Goal: Task Accomplishment & Management: Complete application form

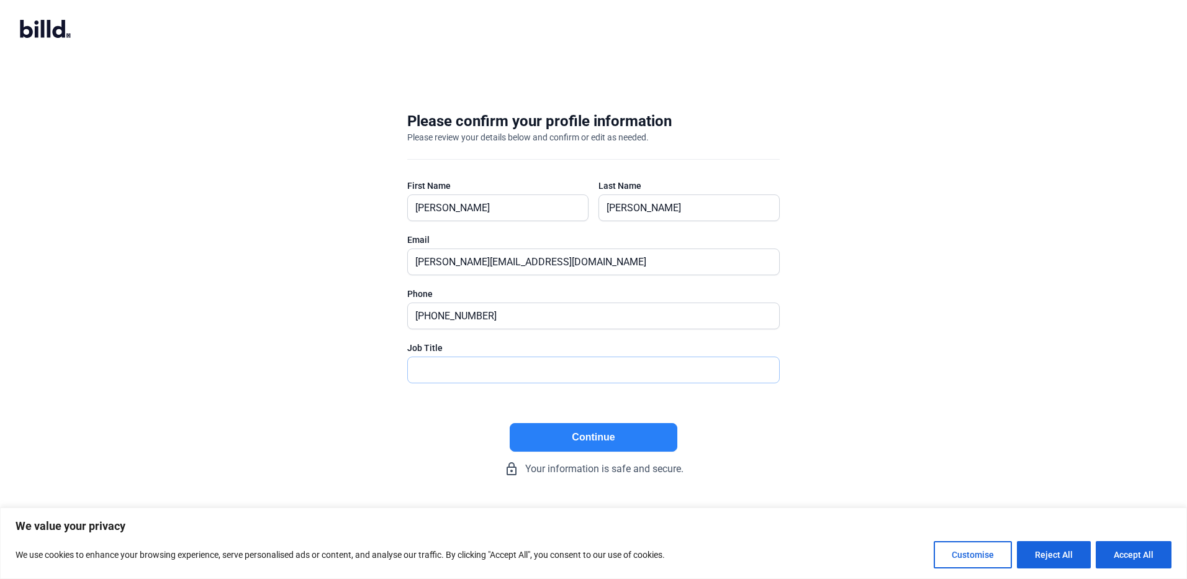
click at [505, 366] on input "text" at bounding box center [587, 369] width 358 height 25
type input "O"
type input "President, Owner"
click at [601, 441] on button "Continue" at bounding box center [594, 437] width 168 height 29
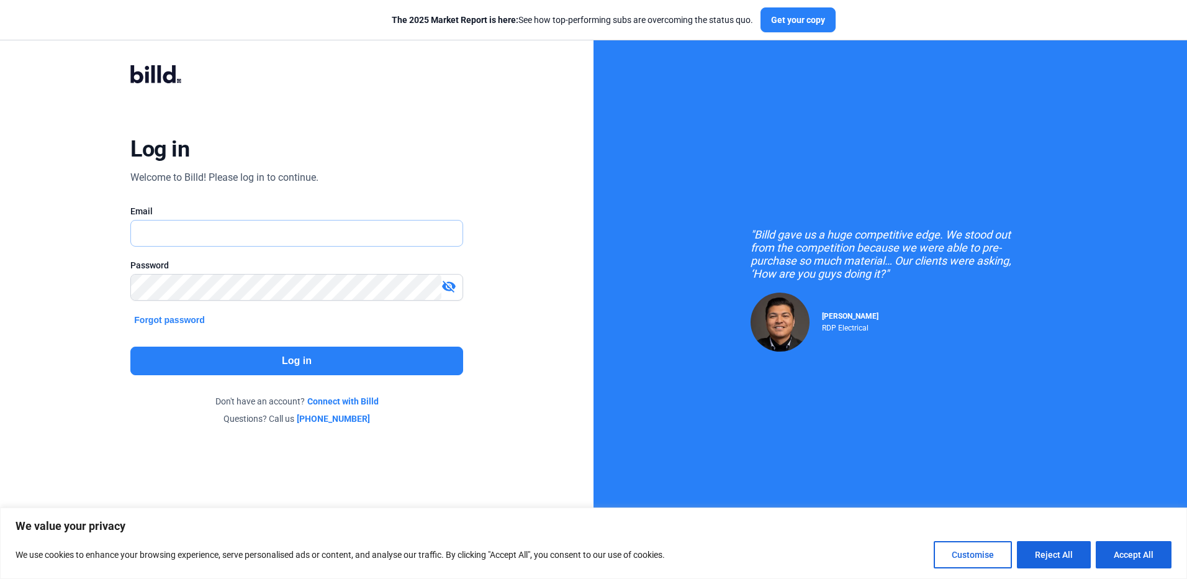
click at [304, 232] on input "text" at bounding box center [296, 232] width 331 height 25
type input "[EMAIL_ADDRESS][DOMAIN_NAME]"
click at [304, 365] on button "Log in" at bounding box center [296, 360] width 332 height 29
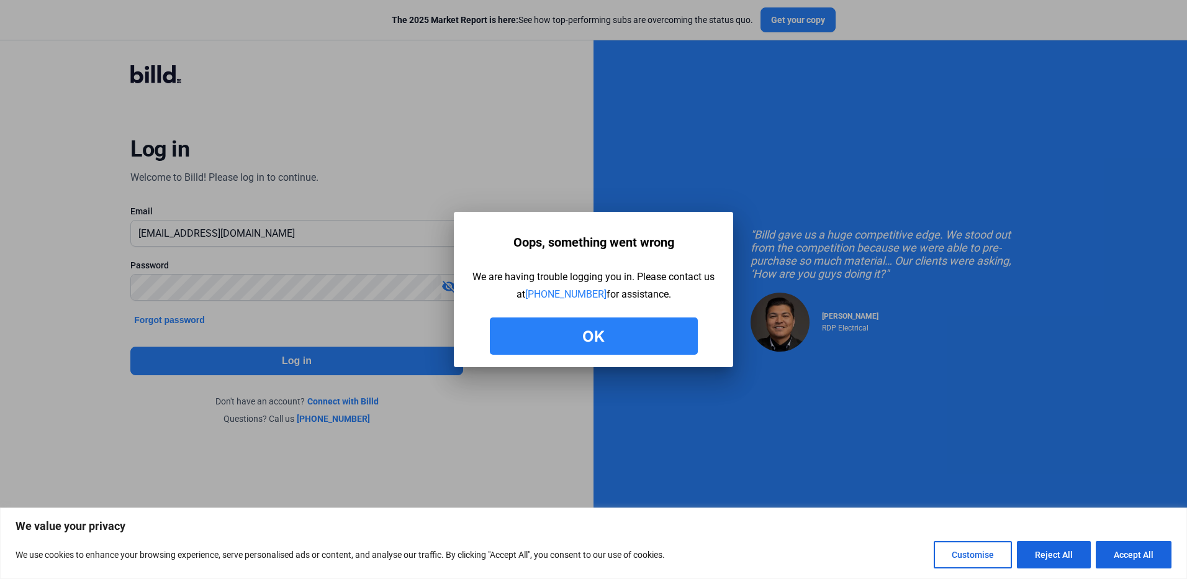
click at [594, 337] on button "Ok" at bounding box center [594, 335] width 208 height 37
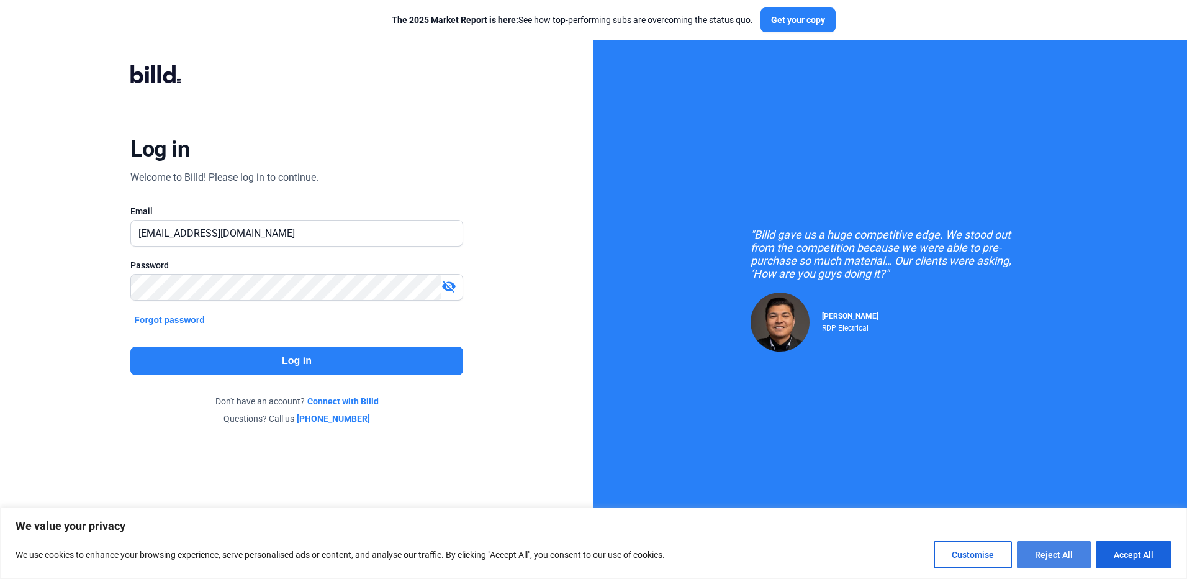
click at [1048, 550] on button "Reject All" at bounding box center [1054, 554] width 74 height 27
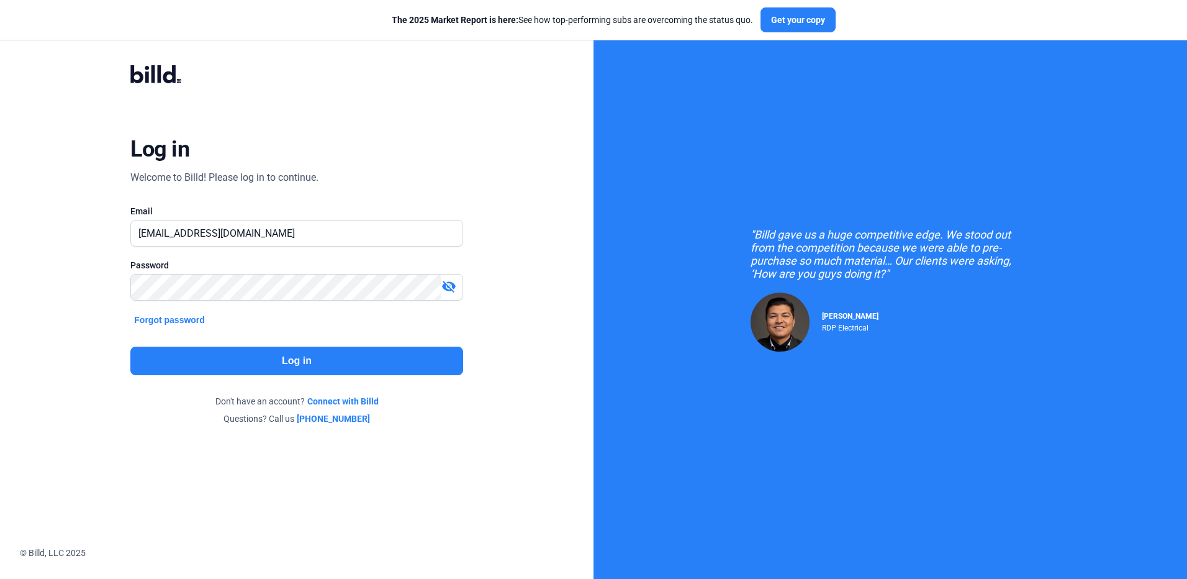
click at [343, 398] on link "Connect with Billd" at bounding box center [342, 401] width 71 height 12
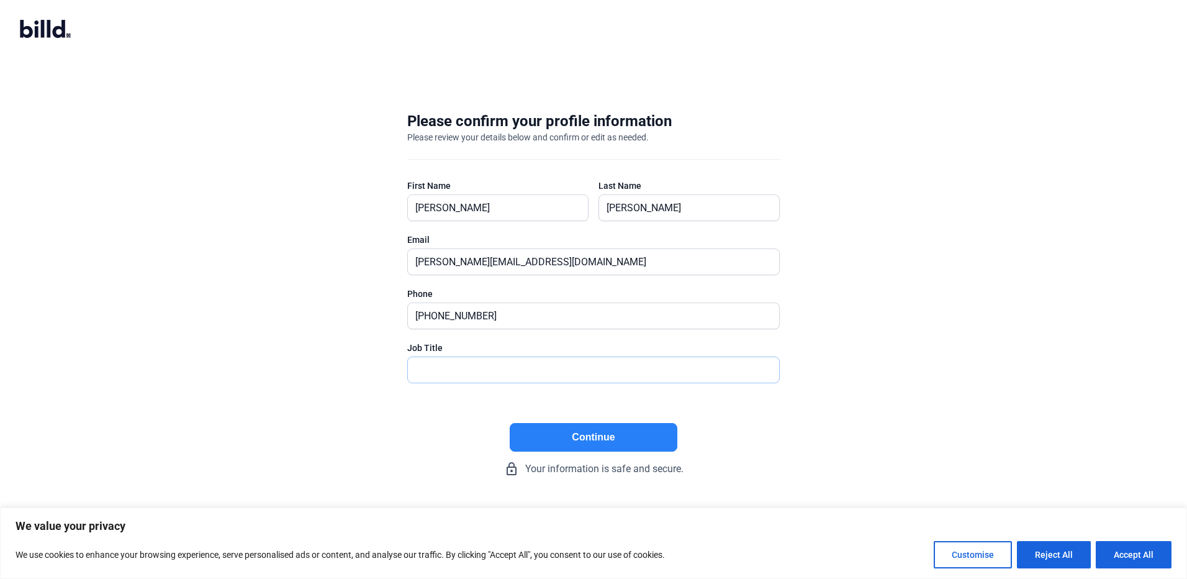
click at [489, 371] on input "text" at bounding box center [593, 369] width 371 height 25
type input "President, Owner"
click at [602, 433] on button "Continue" at bounding box center [594, 437] width 168 height 29
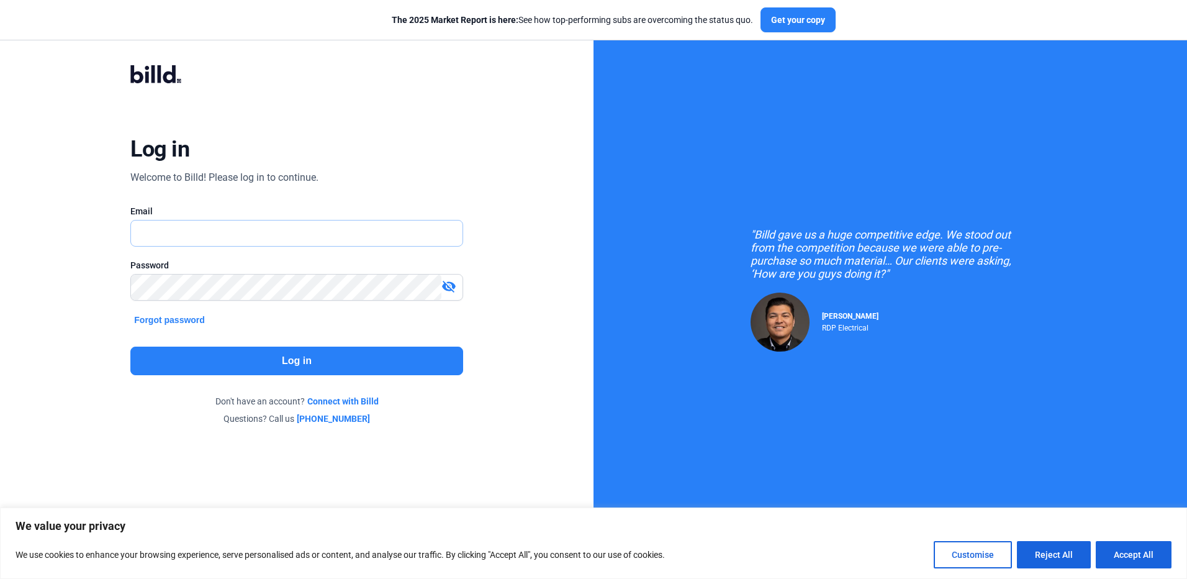
click at [228, 232] on input "text" at bounding box center [296, 232] width 331 height 25
type input "[PERSON_NAME][EMAIL_ADDRESS][DOMAIN_NAME]"
click at [291, 362] on button "Log in" at bounding box center [296, 360] width 332 height 29
